Goal: Transaction & Acquisition: Purchase product/service

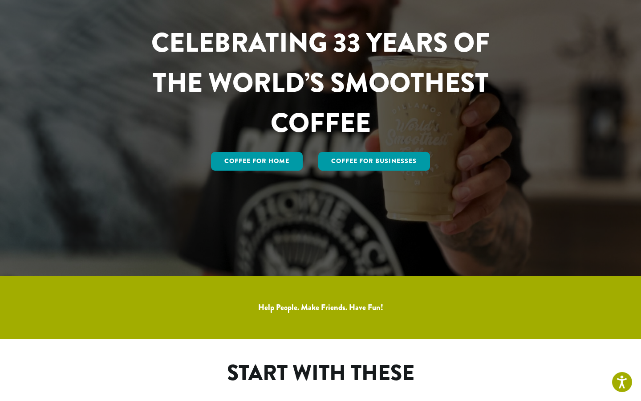
scroll to position [127, 0]
click at [268, 155] on link "Coffee for Home" at bounding box center [257, 161] width 92 height 19
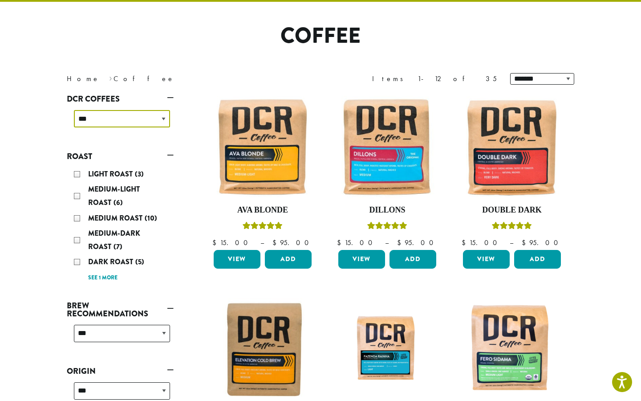
scroll to position [59, 0]
click at [105, 277] on link "See 1 more" at bounding box center [102, 277] width 29 height 9
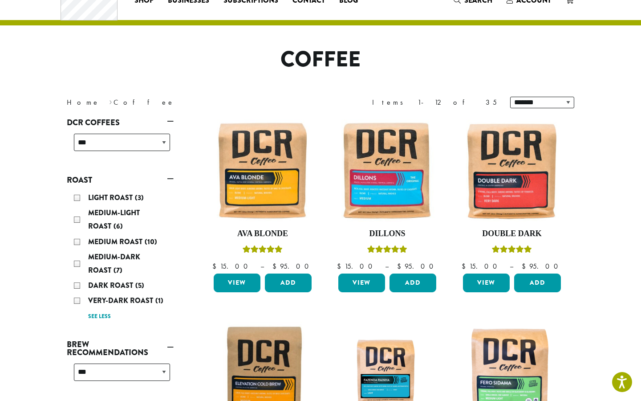
scroll to position [35, 0]
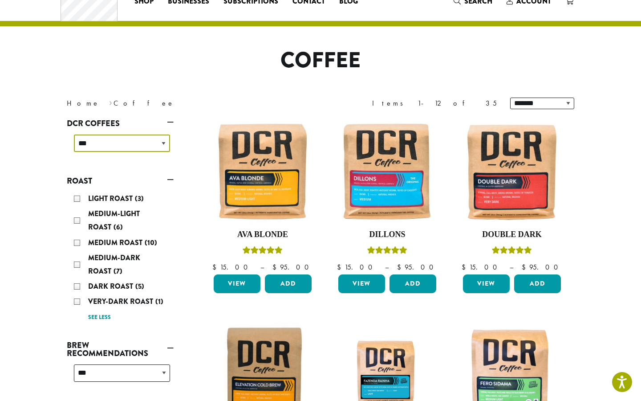
select select "*****"
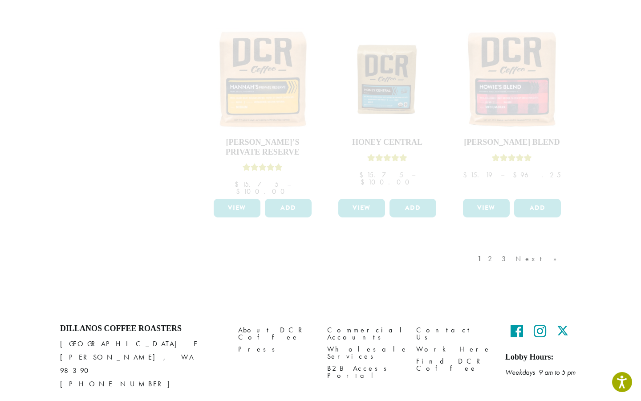
scroll to position [746, 0]
click at [523, 247] on div "1 2 3 Next »" at bounding box center [522, 268] width 92 height 42
click at [526, 247] on div "1 2 3 Next »" at bounding box center [522, 268] width 92 height 42
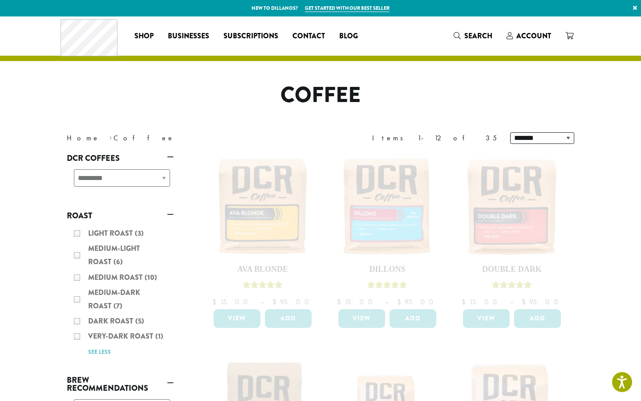
scroll to position [0, 0]
click at [75, 253] on div "Light Roast (3) Medium-Light Roast (6) Medium Roast (10) Medium-Dark Roast (7) …" at bounding box center [120, 292] width 107 height 138
click at [165, 174] on div "**********" at bounding box center [120, 182] width 107 height 32
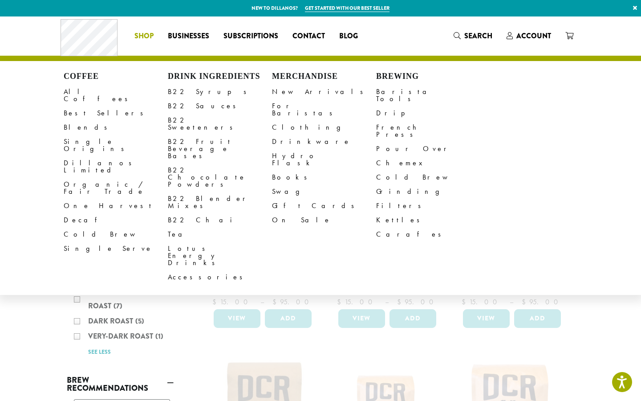
click at [144, 35] on span "Shop" at bounding box center [143, 36] width 19 height 11
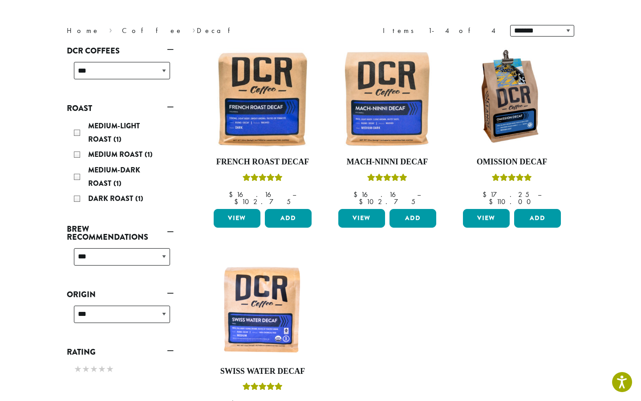
scroll to position [108, 0]
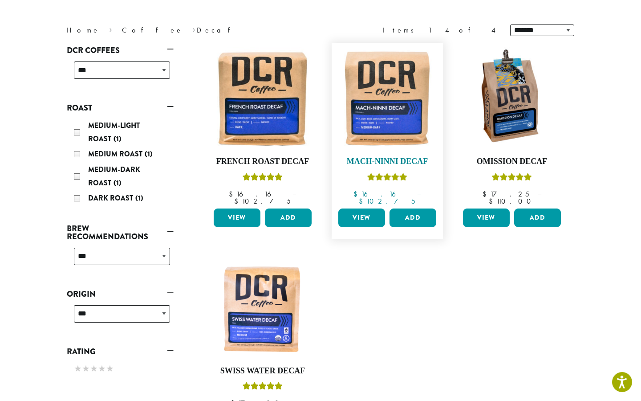
click at [373, 114] on img at bounding box center [387, 98] width 102 height 102
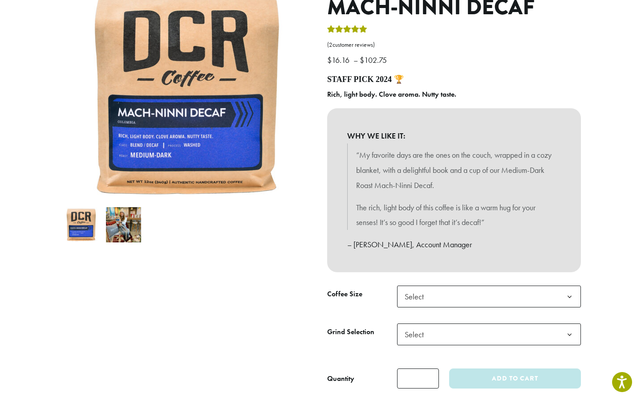
scroll to position [121, 0]
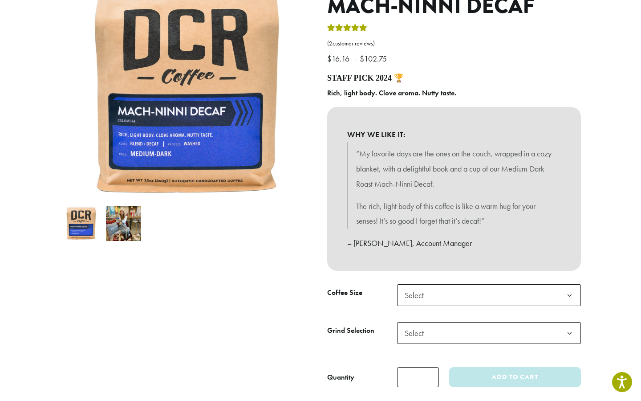
click at [571, 292] on b at bounding box center [570, 295] width 22 height 22
click at [568, 329] on b at bounding box center [570, 333] width 22 height 22
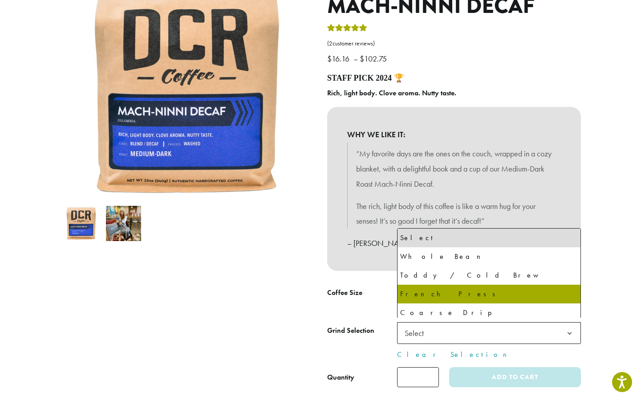
scroll to position [61, 0]
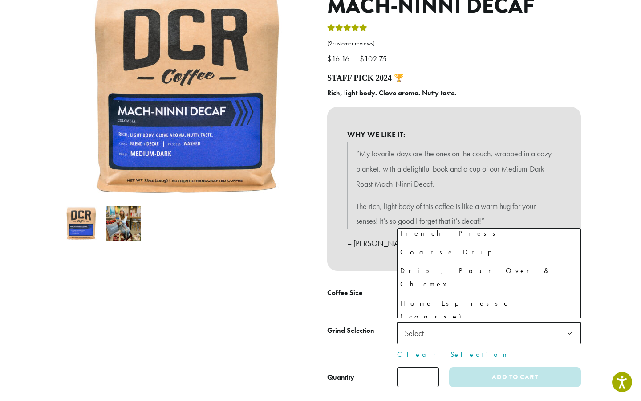
select select "**********"
select select "********"
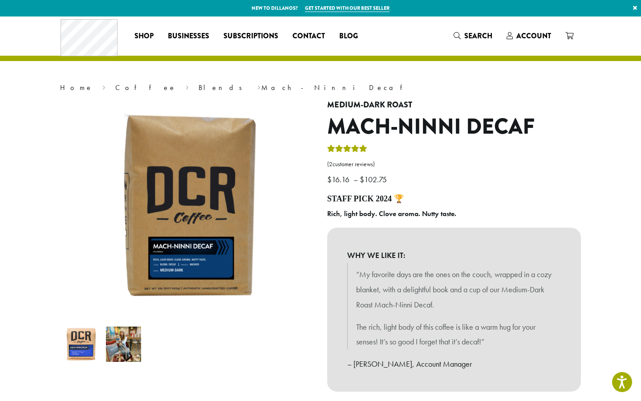
scroll to position [0, 0]
